Goal: Information Seeking & Learning: Find specific page/section

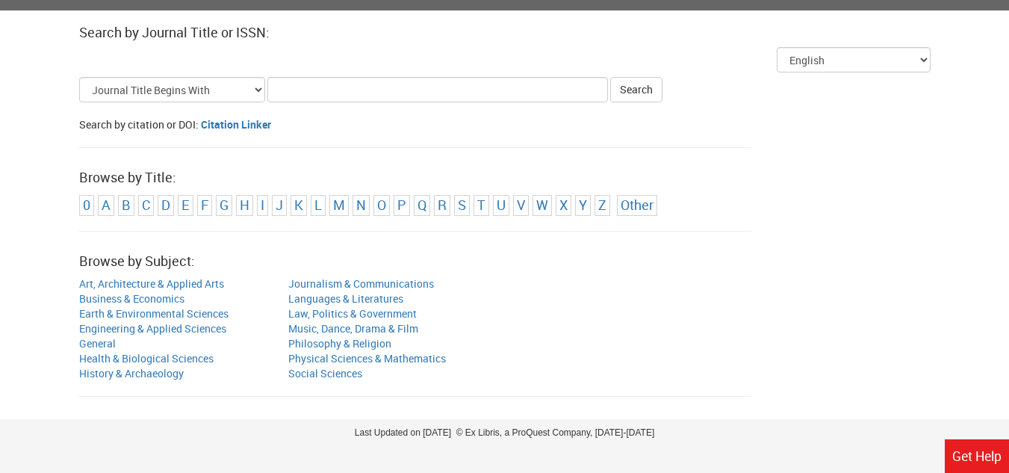
scroll to position [205, 0]
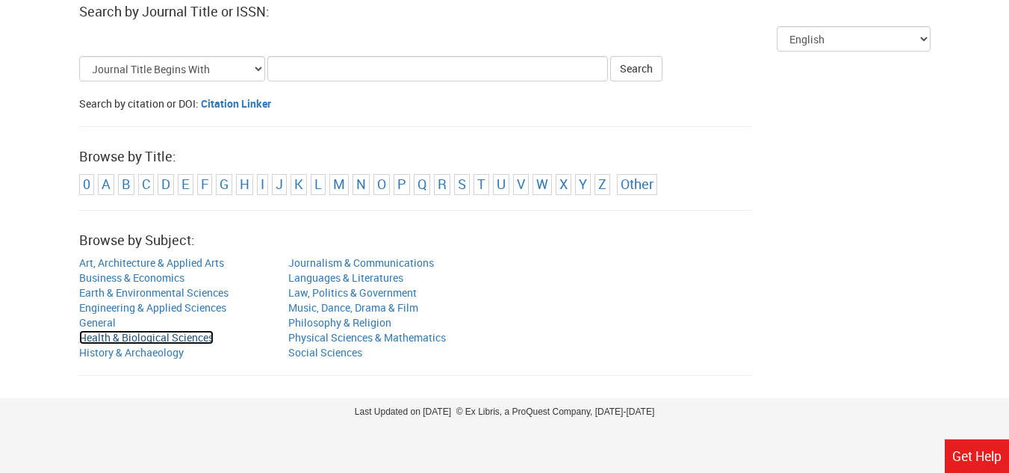
click at [178, 338] on link "Health & Biological Sciences" at bounding box center [146, 337] width 134 height 14
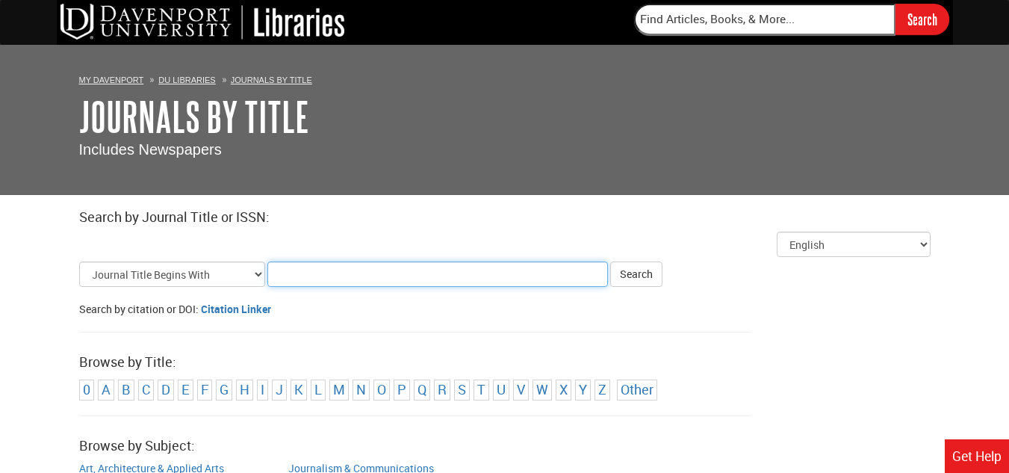
click at [311, 271] on input "Title Search Criteria" at bounding box center [437, 273] width 340 height 25
type input "DU Science"
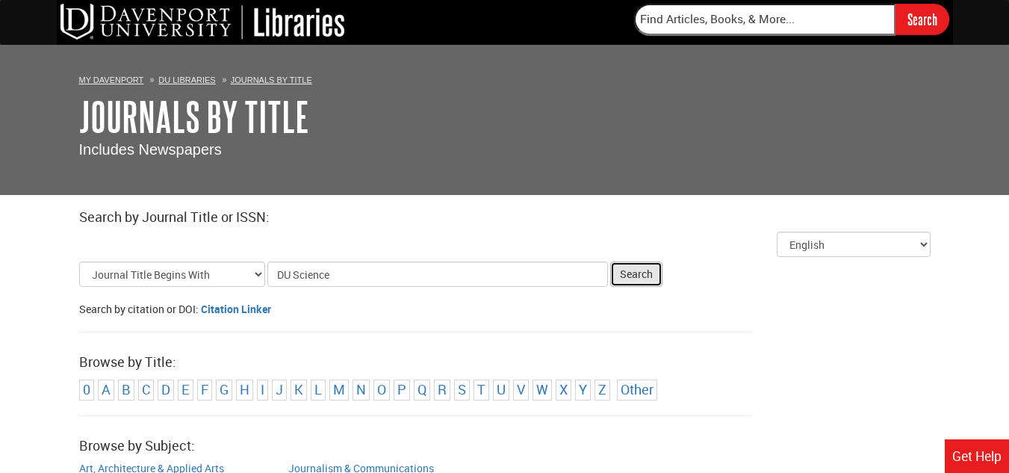
click at [645, 279] on button "Search" at bounding box center [636, 273] width 52 height 25
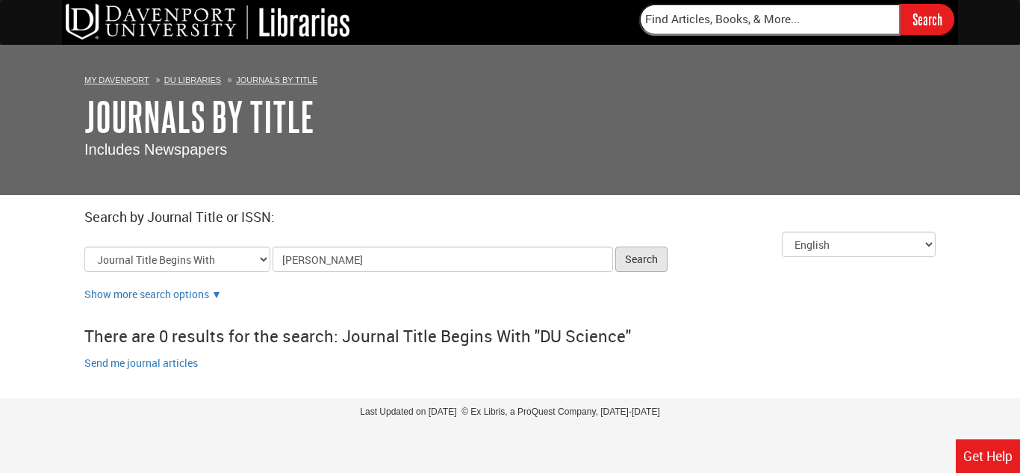
type input "[PERSON_NAME]"
click at [632, 260] on button "Search" at bounding box center [641, 258] width 52 height 25
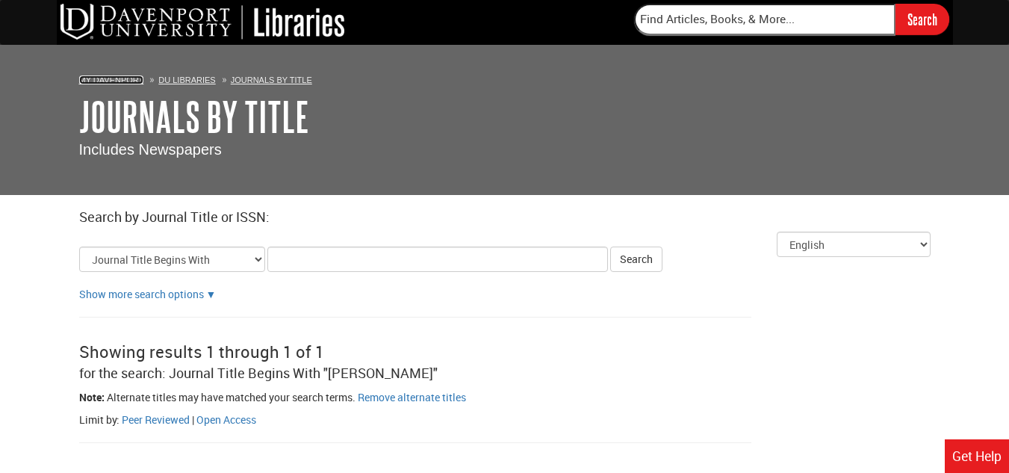
click at [122, 78] on link "My Davenport" at bounding box center [111, 79] width 65 height 9
click at [187, 74] on li "DU Libraries" at bounding box center [180, 79] width 69 height 15
click at [187, 81] on link "DU Libraries" at bounding box center [186, 79] width 57 height 9
